Goal: Complete application form

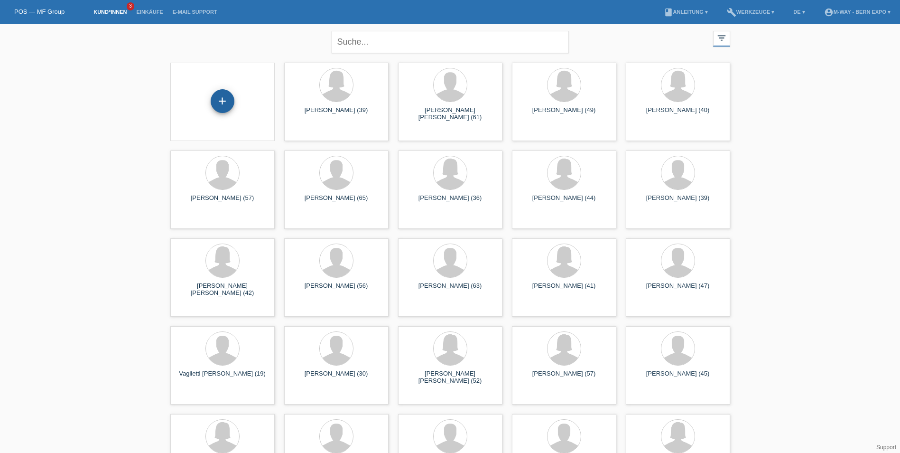
click at [222, 97] on div "+" at bounding box center [223, 101] width 24 height 24
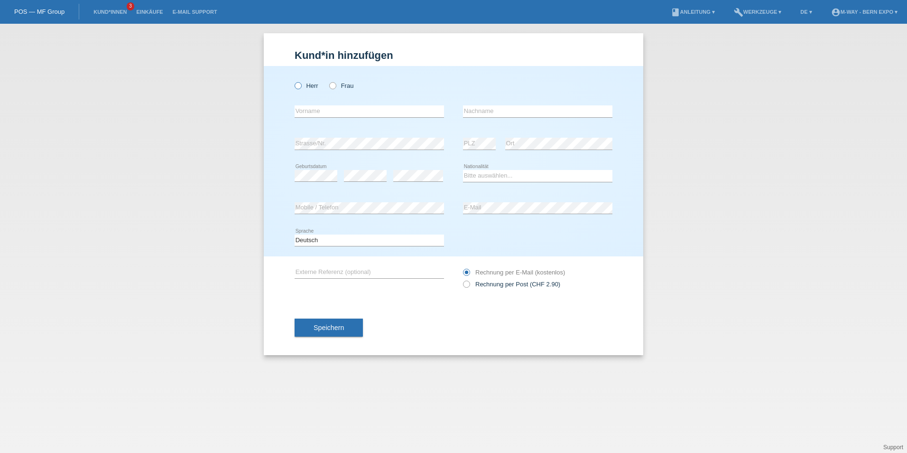
click at [297, 88] on label "Herr" at bounding box center [307, 85] width 24 height 7
click at [297, 88] on input "Herr" at bounding box center [298, 85] width 6 height 6
radio input "true"
click at [346, 114] on input "text" at bounding box center [369, 111] width 149 height 12
type input "Negro"
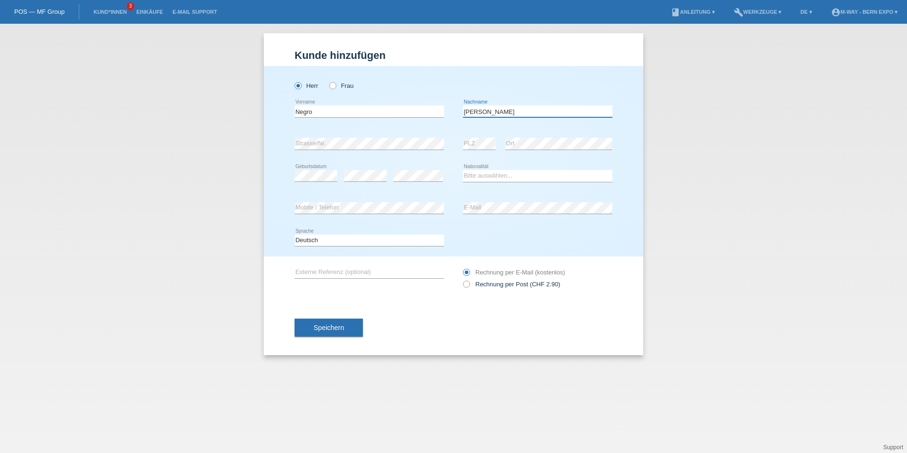
type input "[PERSON_NAME]"
drag, startPoint x: 528, startPoint y: 177, endPoint x: 528, endPoint y: 168, distance: 9.0
click at [528, 177] on select "Bitte auswählen... Schweiz Deutschland Liechtenstein Österreich ------------ Af…" at bounding box center [537, 175] width 149 height 11
click at [504, 174] on select "Bitte auswählen... Schweiz Deutschland Liechtenstein Österreich ------------ Af…" at bounding box center [537, 175] width 149 height 11
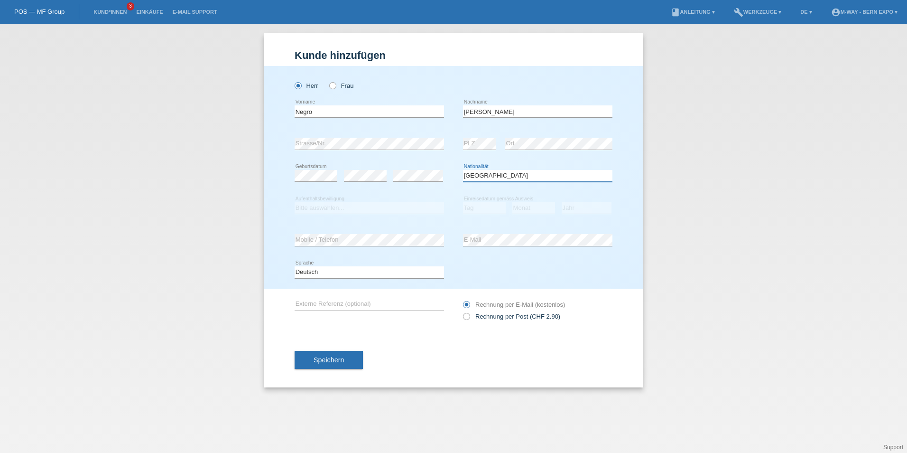
select select "IT"
click at [353, 206] on select "Bitte auswählen... C B B - Flüchtlingsstatus Andere" at bounding box center [369, 207] width 149 height 11
select select "C"
click at [295, 202] on select "Bitte auswählen... C B B - Flüchtlingsstatus Andere" at bounding box center [369, 207] width 149 height 11
click at [483, 206] on select "Tag 01 02 03 04 05 06 07 08 09 10 11" at bounding box center [484, 207] width 43 height 11
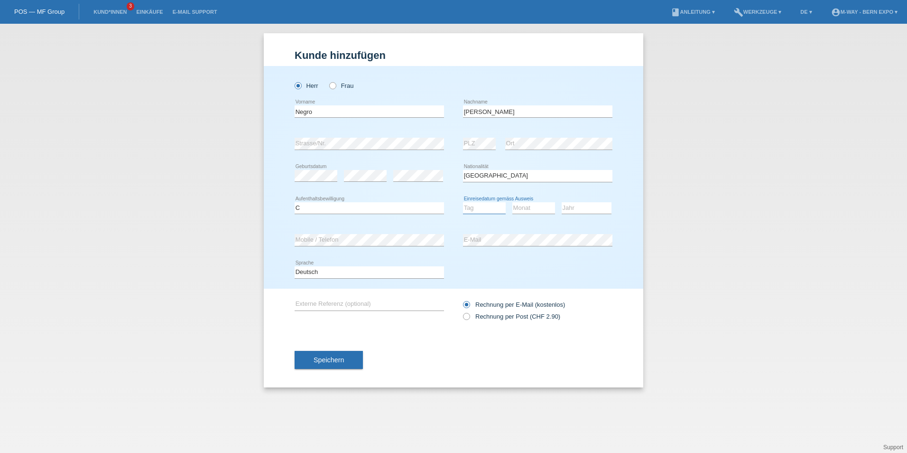
select select "19"
click at [463, 202] on select "Tag 01 02 03 04 05 06 07 08 09 10 11" at bounding box center [484, 207] width 43 height 11
click at [525, 207] on select "Monat 01 02 03 04 05 06 07 08 09 10 11" at bounding box center [533, 207] width 43 height 11
select select "01"
click at [512, 202] on select "Monat 01 02 03 04 05 06 07 08 09 10 11" at bounding box center [533, 207] width 43 height 11
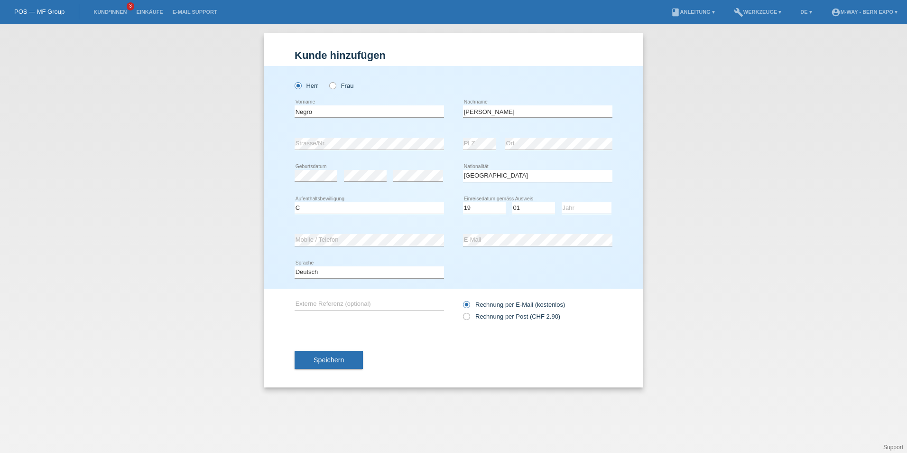
click at [581, 211] on select "Jahr 2025 2024 2023 2022 2021 2020 2019 2018 2017 2016 2015 2014 2013 2012 2011…" at bounding box center [587, 207] width 50 height 11
select select "1976"
click at [562, 202] on select "Jahr 2025 2024 2023 2022 2021 2020 2019 2018 2017 2016 2015 2014 2013 2012 2011…" at bounding box center [587, 207] width 50 height 11
click at [322, 361] on span "Speichern" at bounding box center [329, 360] width 30 height 8
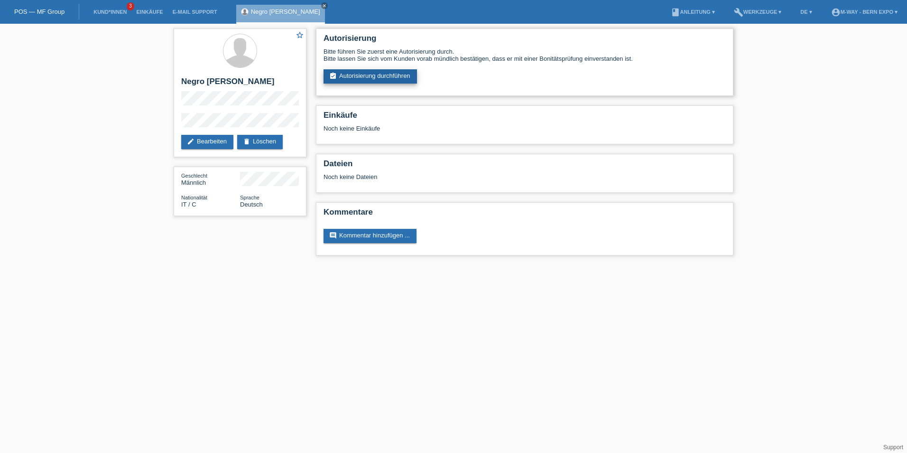
click at [376, 75] on link "assignment_turned_in Autorisierung durchführen" at bounding box center [370, 76] width 93 height 14
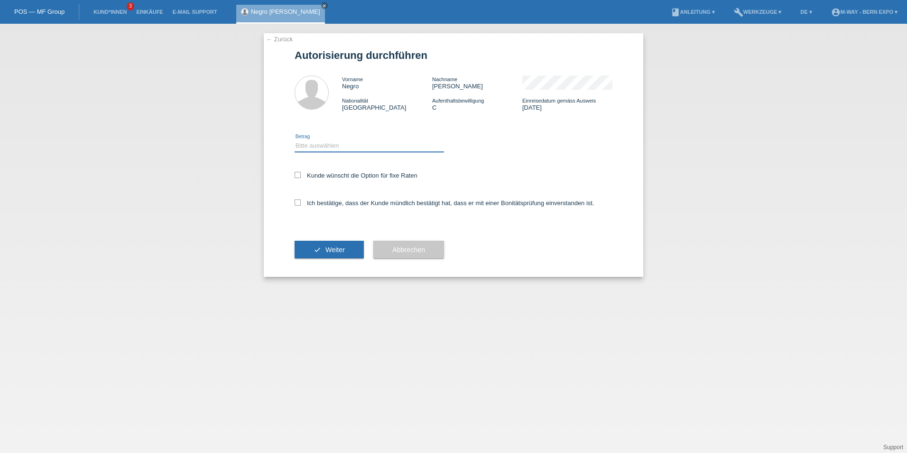
click at [350, 145] on select "Bitte auswählen CHF 1.00 - CHF 499.00 CHF 500.00 - CHF 1'999.00 CHF 2'000.00 - …" at bounding box center [369, 145] width 149 height 11
select select "3"
click at [295, 140] on select "Bitte auswählen CHF 1.00 - CHF 499.00 CHF 500.00 - CHF 1'999.00 CHF 2'000.00 - …" at bounding box center [369, 145] width 149 height 11
click at [299, 177] on icon at bounding box center [298, 175] width 6 height 6
click at [299, 177] on input "Kunde wünscht die Option für fixe Raten" at bounding box center [298, 175] width 6 height 6
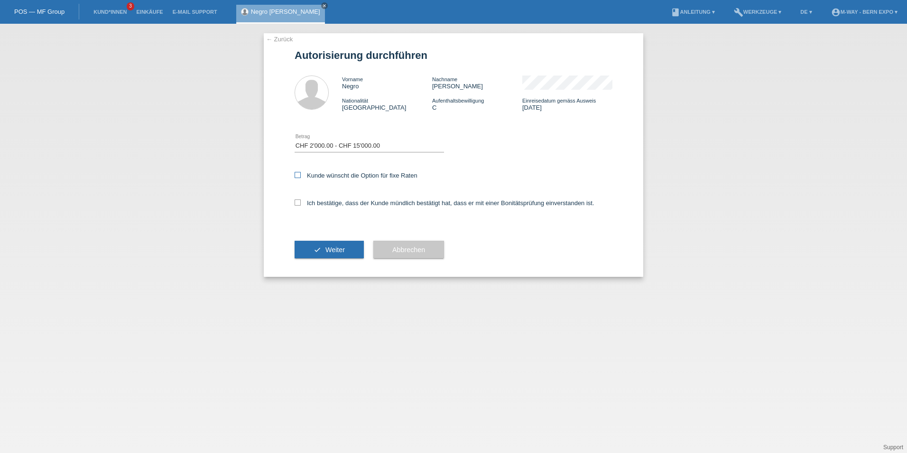
checkbox input "true"
drag, startPoint x: 329, startPoint y: 247, endPoint x: 342, endPoint y: 242, distance: 14.6
click at [329, 248] on span "Weiter" at bounding box center [334, 250] width 19 height 8
drag, startPoint x: 298, startPoint y: 201, endPoint x: 313, endPoint y: 216, distance: 20.8
click at [298, 202] on icon at bounding box center [298, 202] width 6 height 6
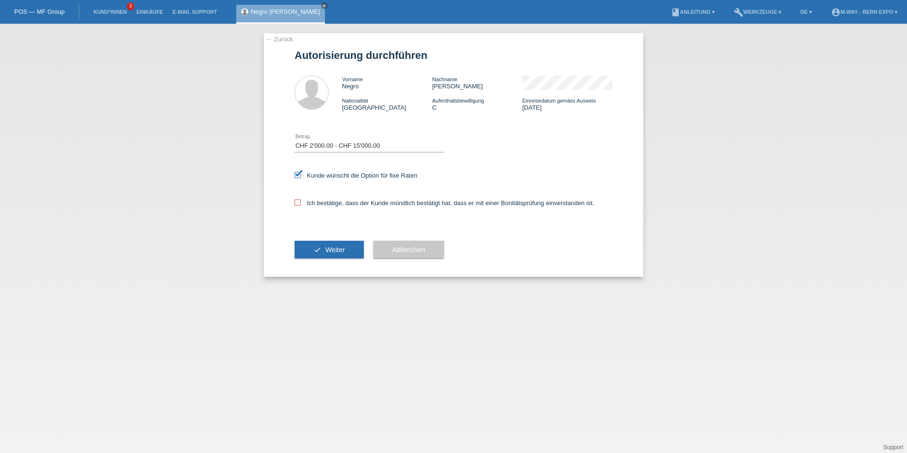
click at [298, 202] on input "Ich bestätige, dass der Kunde mündlich bestätigt hat, dass er mit einer Bonität…" at bounding box center [298, 202] width 6 height 6
checkbox input "true"
click at [333, 252] on span "Weiter" at bounding box center [334, 250] width 19 height 8
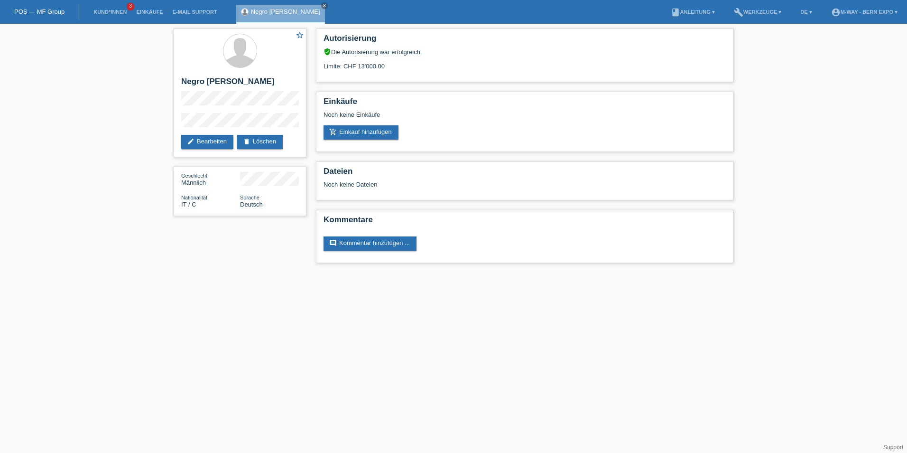
drag, startPoint x: 375, startPoint y: 333, endPoint x: 393, endPoint y: 313, distance: 27.6
click at [381, 272] on html "POS — MF Group Kund*innen 3 Einkäufe E-Mail Support Negro [PERSON_NAME] close m…" at bounding box center [453, 136] width 907 height 272
